Goal: Find specific page/section: Find specific page/section

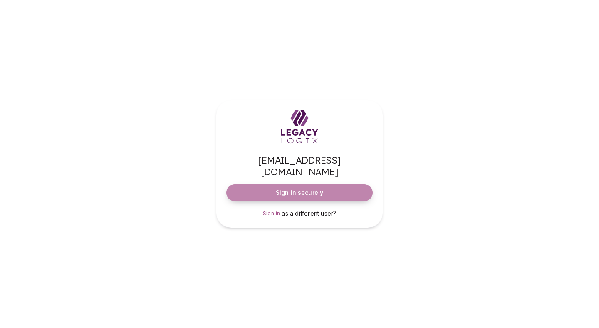
click at [312, 188] on span "Sign in securely" at bounding box center [299, 192] width 47 height 8
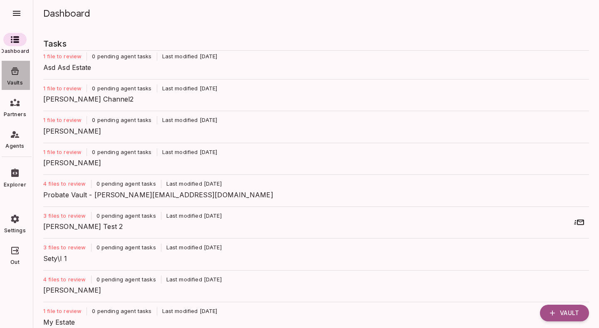
click at [16, 72] on icon at bounding box center [15, 71] width 10 height 10
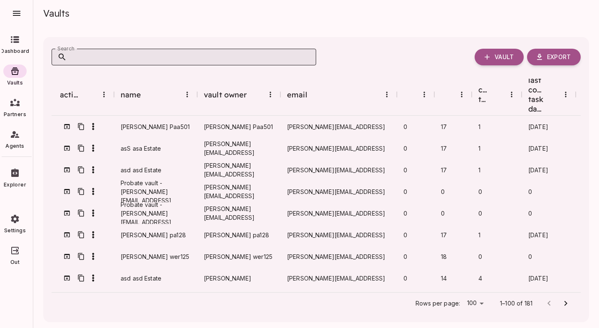
click at [125, 59] on input "Search" at bounding box center [191, 57] width 249 height 17
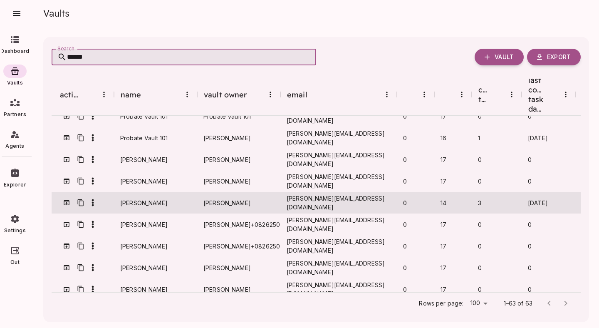
scroll to position [205, 0]
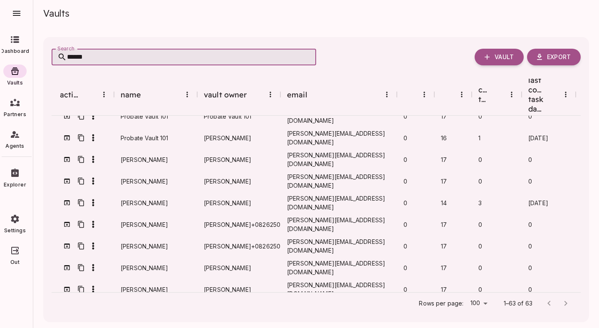
type input "******"
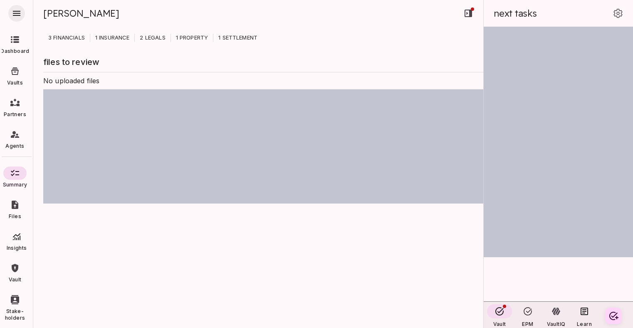
click at [17, 10] on icon "button" at bounding box center [17, 13] width 10 height 10
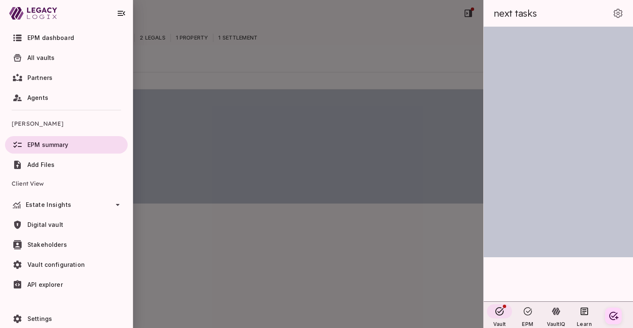
click at [17, 10] on icon at bounding box center [33, 13] width 48 height 20
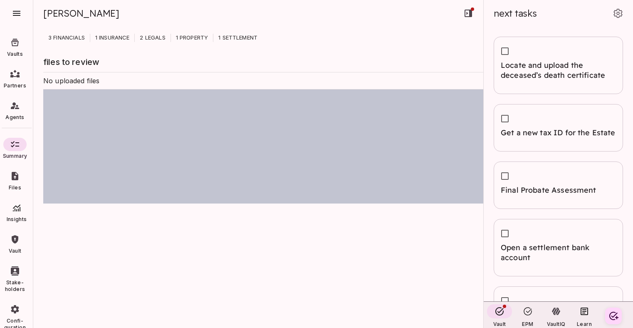
scroll to position [37, 0]
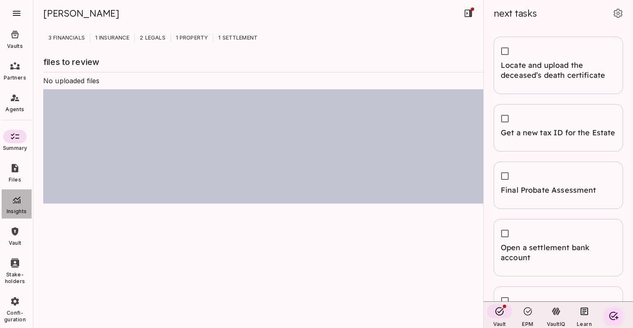
click at [16, 202] on icon at bounding box center [17, 200] width 10 height 10
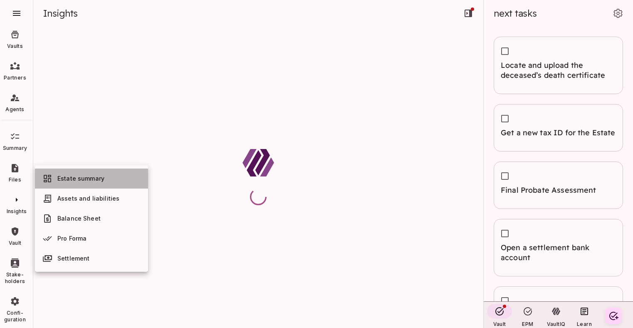
click at [87, 179] on span "Estate summary" at bounding box center [80, 178] width 47 height 7
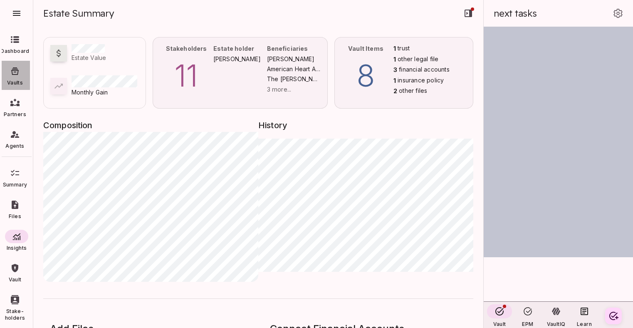
click at [16, 76] on div at bounding box center [14, 70] width 23 height 13
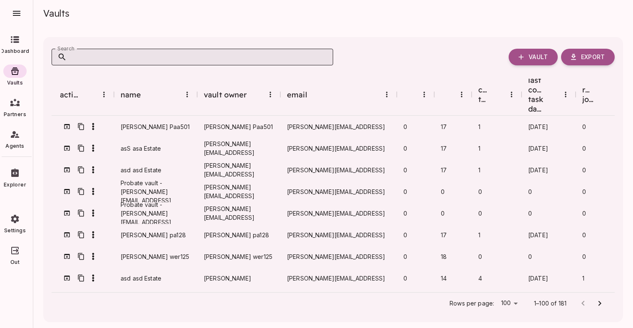
click at [151, 58] on input "Search" at bounding box center [200, 57] width 266 height 17
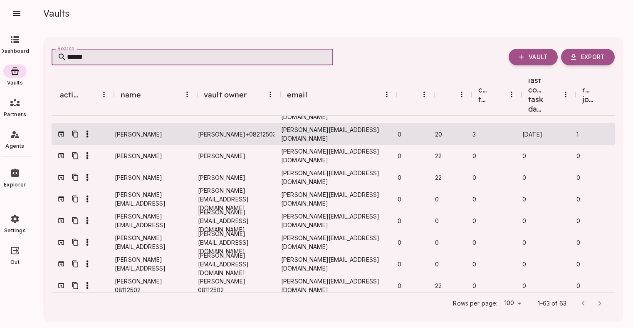
scroll to position [425, 0]
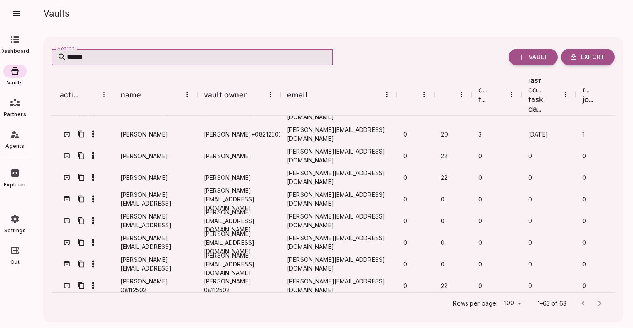
type input "******"
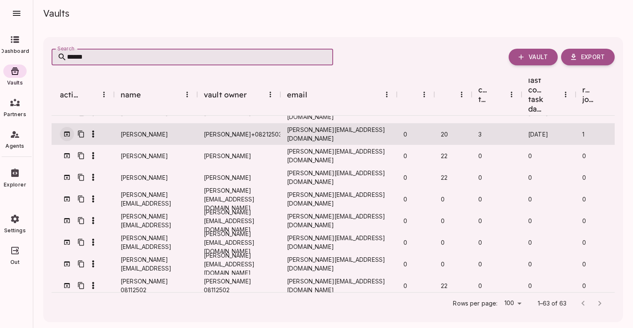
click at [66, 130] on icon "button" at bounding box center [66, 133] width 7 height 7
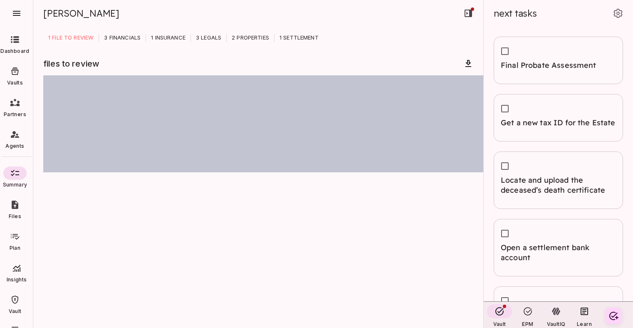
scroll to position [53, 0]
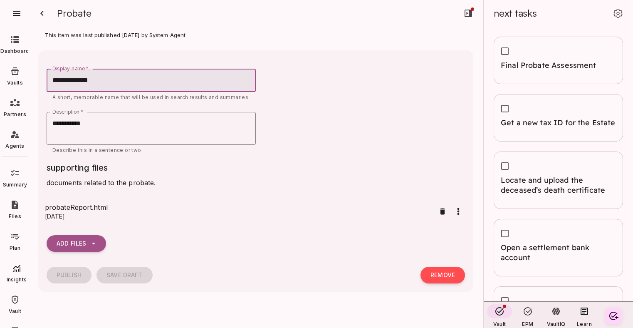
click at [121, 211] on span "probateReport.html" at bounding box center [240, 207] width 390 height 10
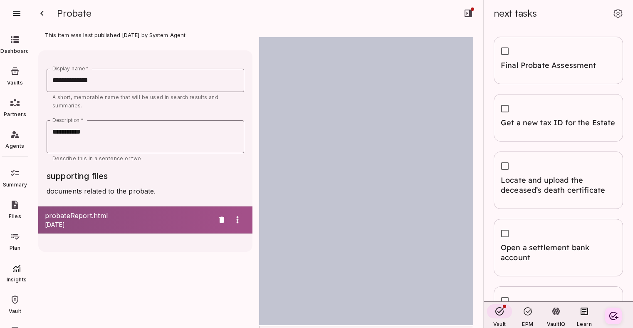
scroll to position [4737, 0]
click at [44, 14] on icon "button" at bounding box center [42, 13] width 10 height 10
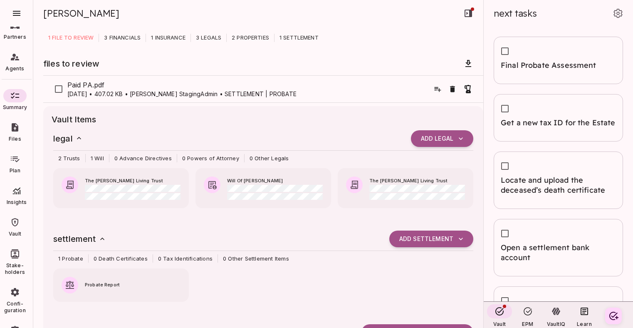
scroll to position [0, 0]
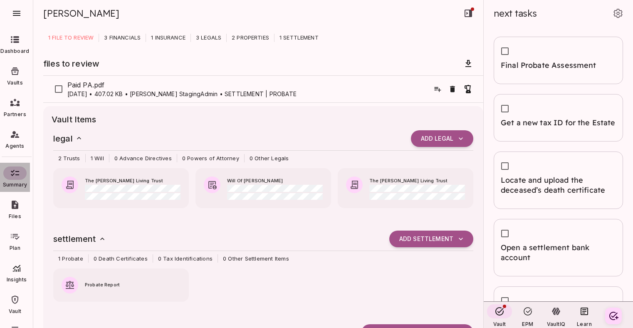
click at [18, 174] on icon at bounding box center [15, 173] width 10 height 10
click at [14, 168] on icon at bounding box center [15, 173] width 10 height 10
click at [17, 12] on icon "button" at bounding box center [17, 13] width 10 height 10
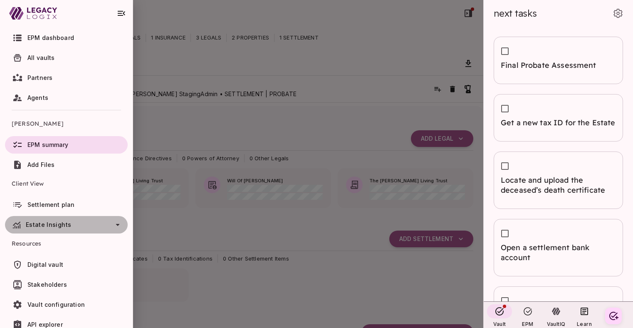
click at [118, 224] on icon at bounding box center [118, 225] width 4 height 2
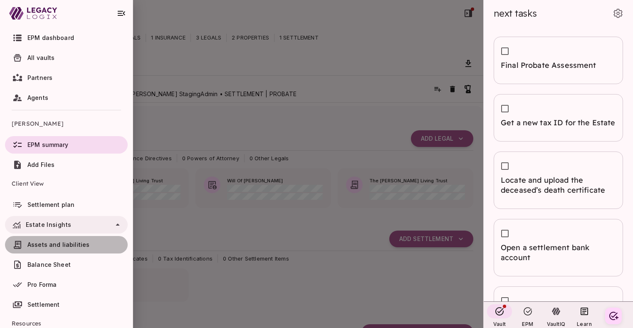
click at [72, 243] on span "Assets and liabilities" at bounding box center [58, 244] width 62 height 7
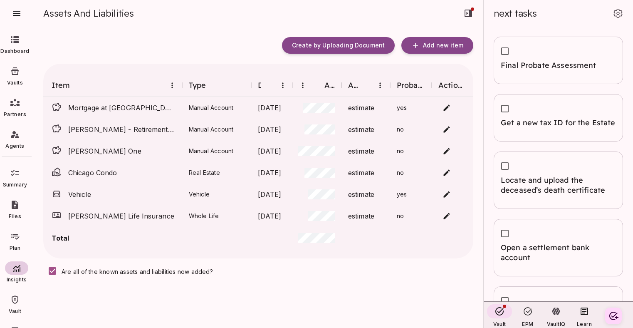
click at [17, 269] on icon at bounding box center [17, 268] width 10 height 10
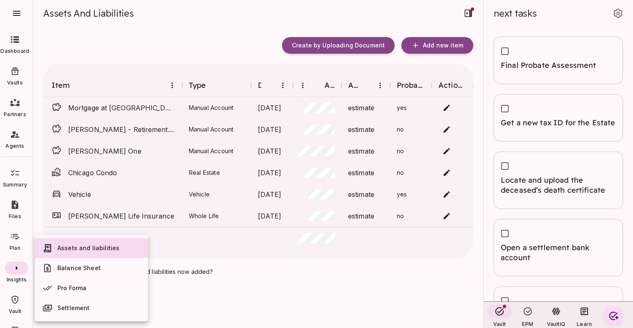
click at [86, 287] on span "Pro Forma" at bounding box center [71, 287] width 29 height 7
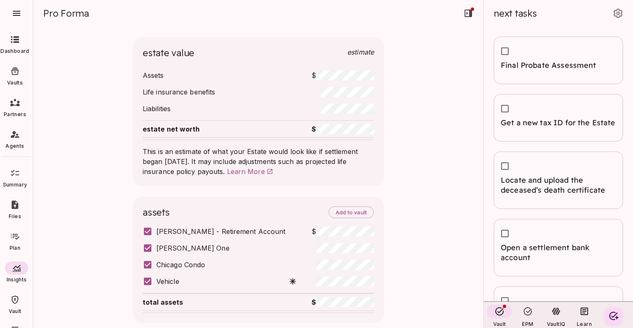
click at [16, 73] on icon at bounding box center [15, 71] width 10 height 10
